Goal: Task Accomplishment & Management: Manage account settings

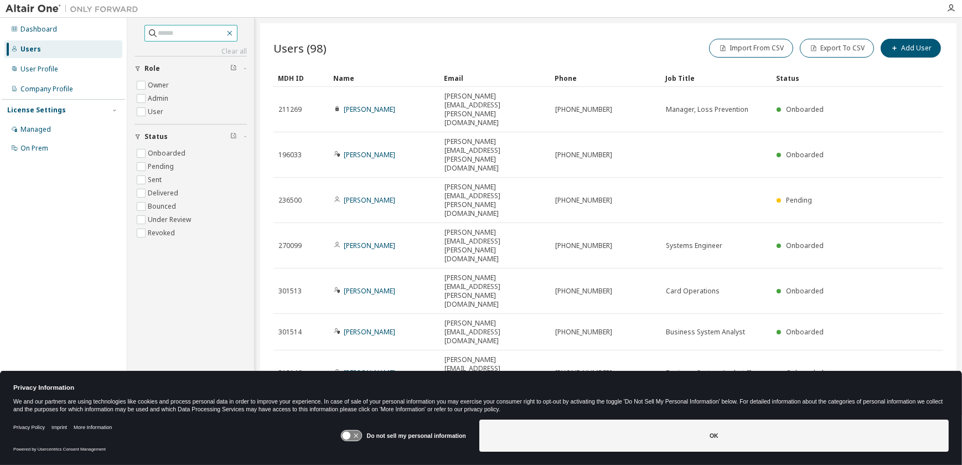
click at [235, 37] on button "button" at bounding box center [230, 33] width 10 height 10
click at [232, 32] on icon "button" at bounding box center [229, 33] width 5 height 5
click at [282, 34] on div "Users (98) Import From CSV Export To CSV Add User Clear Load Save Save As Field…" at bounding box center [608, 225] width 697 height 404
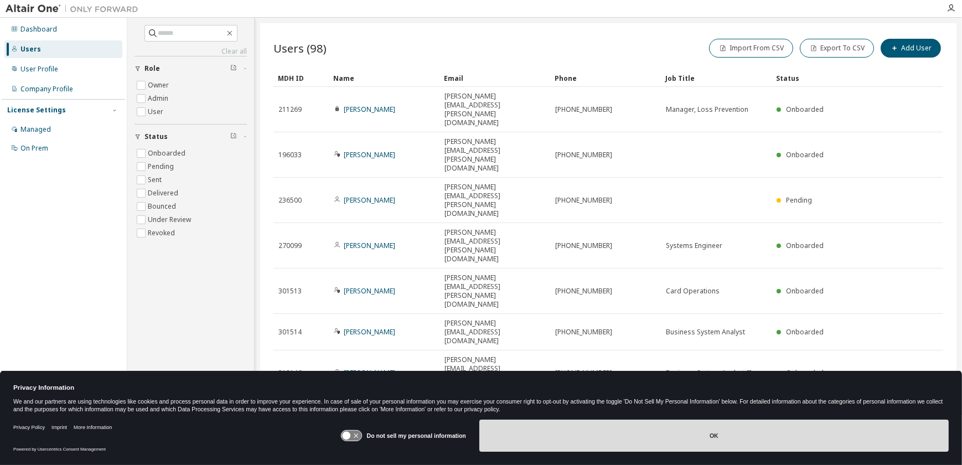
click at [616, 438] on button "OK" at bounding box center [715, 436] width 470 height 32
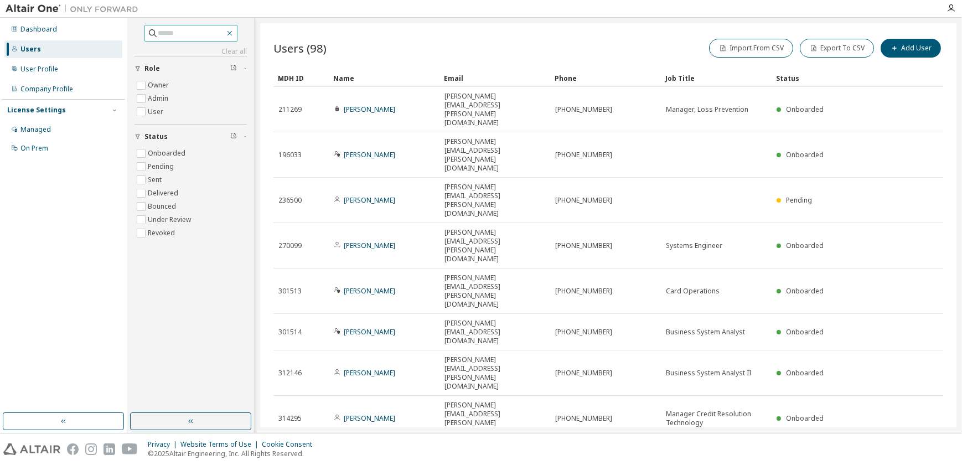
click at [232, 34] on icon "button" at bounding box center [229, 33] width 5 height 5
click at [832, 49] on button "Export To CSV" at bounding box center [837, 48] width 74 height 19
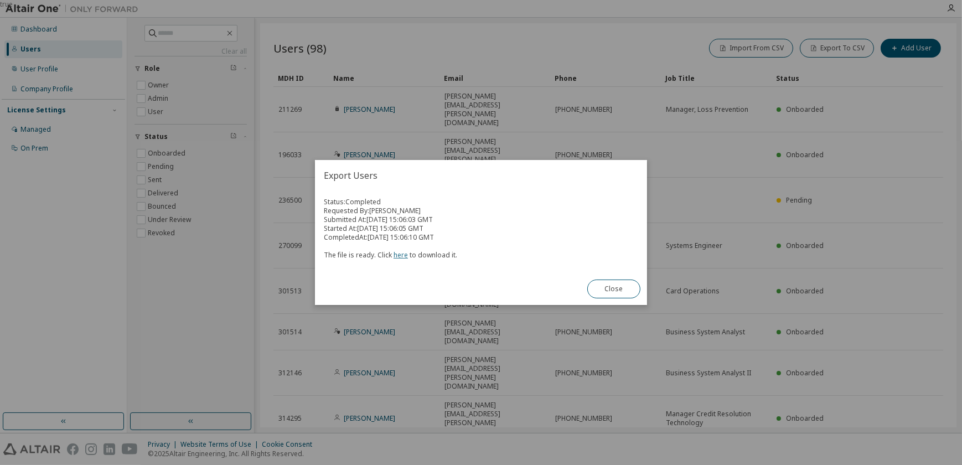
click at [399, 254] on link "here" at bounding box center [401, 254] width 14 height 9
click at [601, 295] on button "Close" at bounding box center [613, 289] width 53 height 19
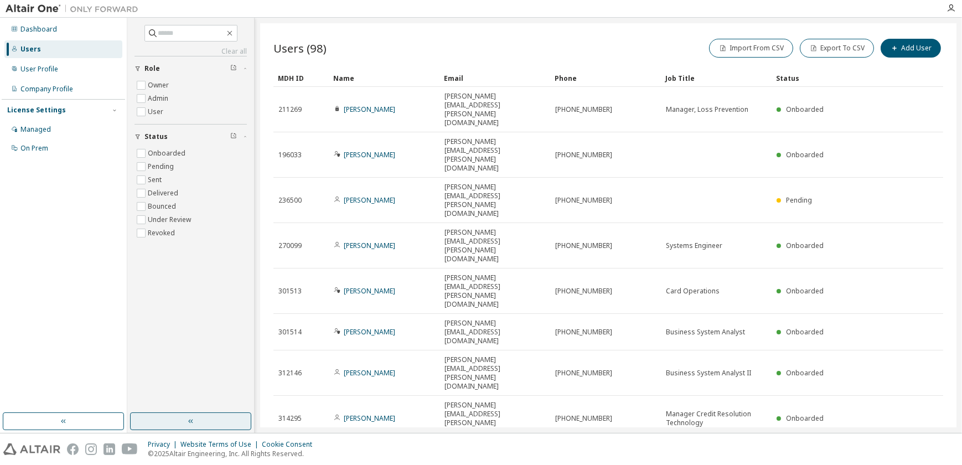
click at [190, 424] on icon "button" at bounding box center [191, 421] width 9 height 9
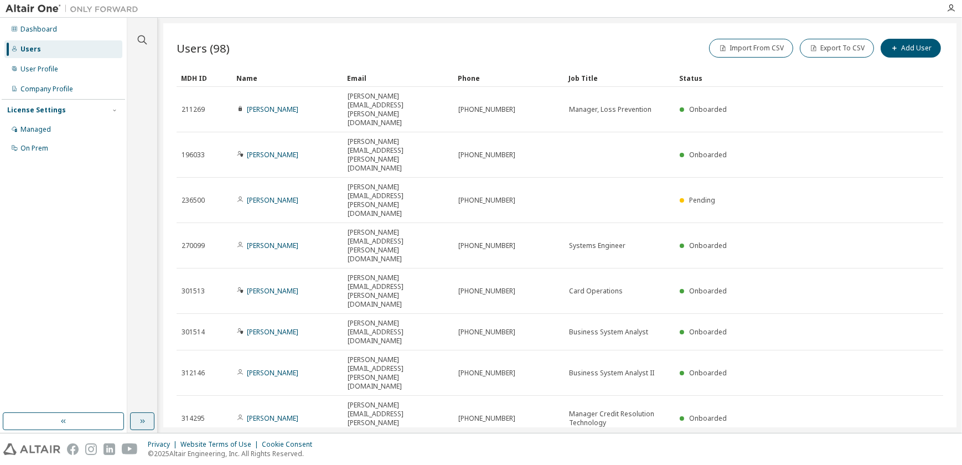
click at [525, 389] on div "Users (98) Import From CSV Export To CSV Add User Clear Load Save Save As Field…" at bounding box center [559, 225] width 793 height 404
click at [950, 9] on icon "button" at bounding box center [951, 8] width 9 height 9
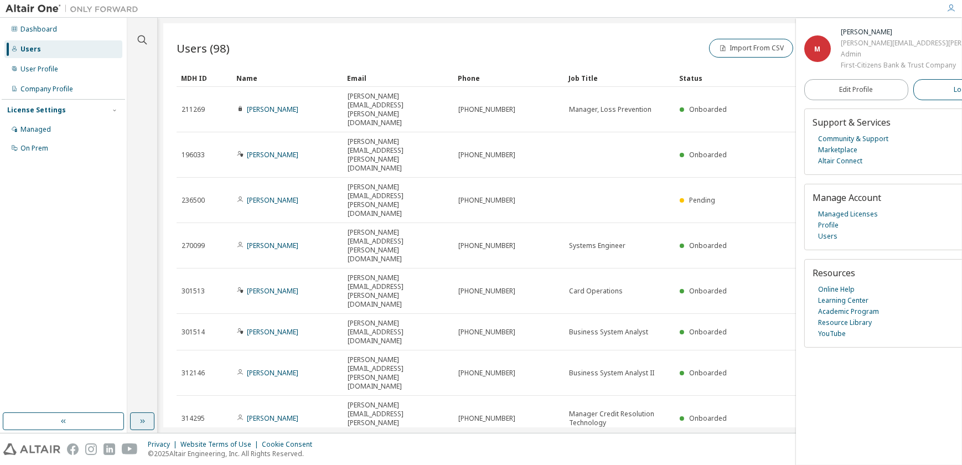
click at [914, 89] on button "Logout" at bounding box center [966, 89] width 104 height 21
